Goal: Task Accomplishment & Management: Complete application form

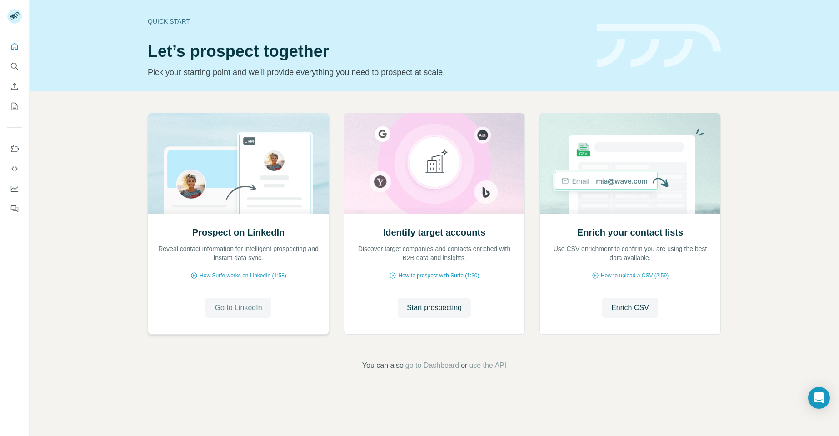
click at [237, 312] on span "Go to LinkedIn" at bounding box center [237, 307] width 47 height 11
